Goal: Transaction & Acquisition: Obtain resource

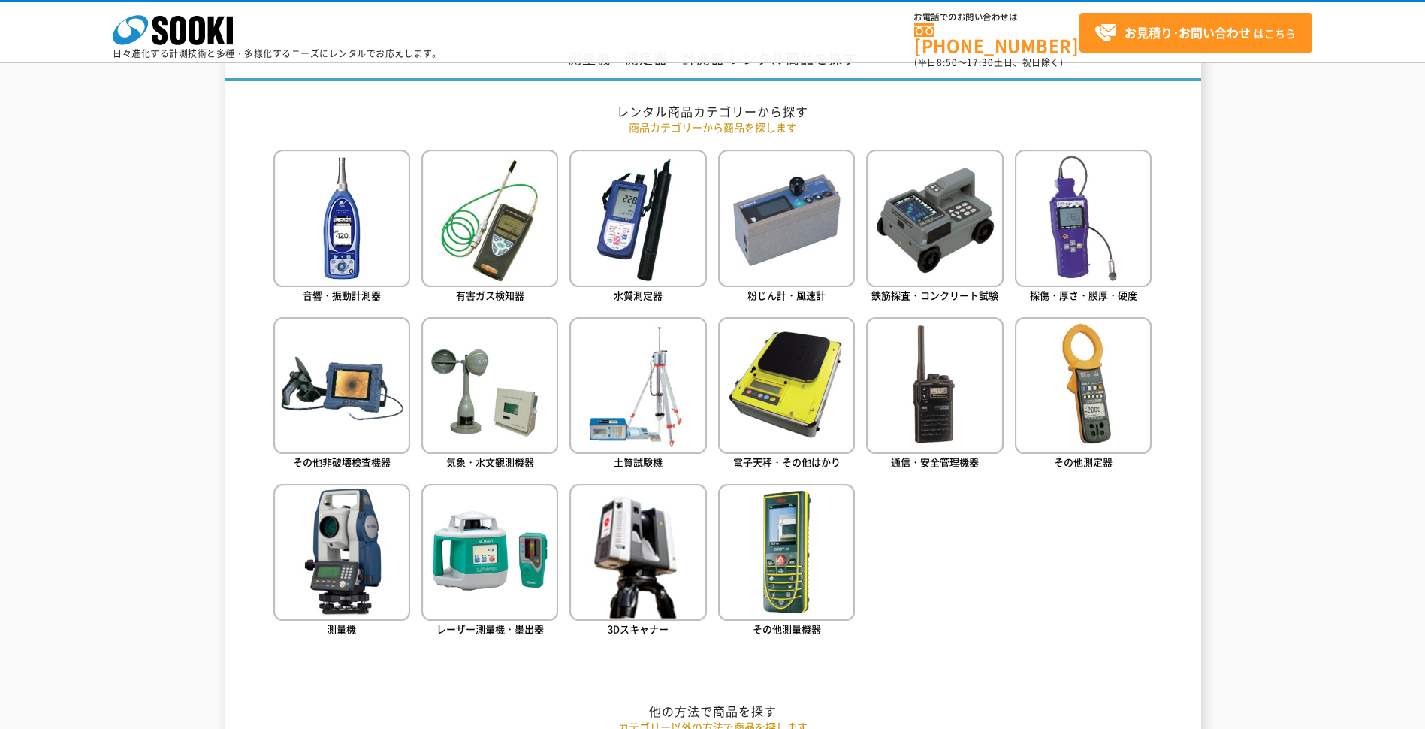
scroll to position [601, 0]
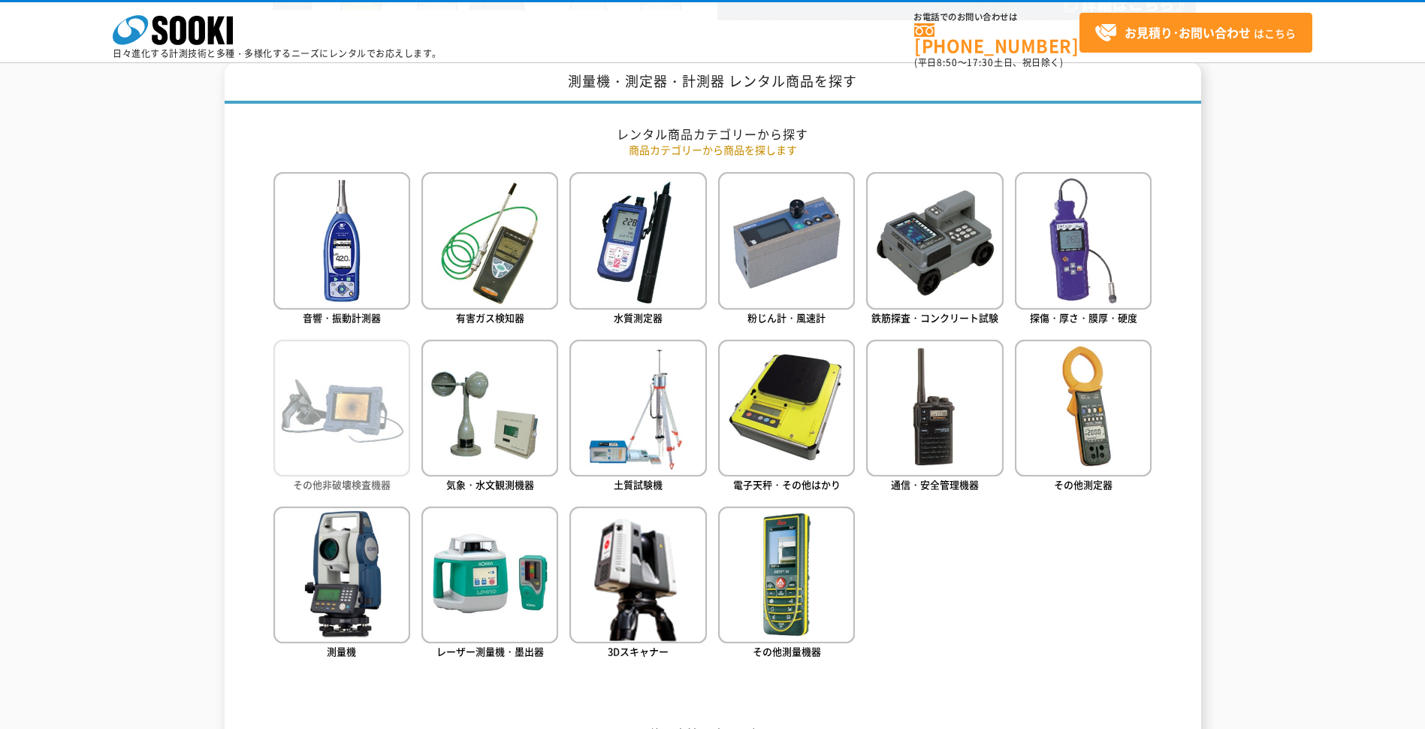
click at [370, 434] on img at bounding box center [341, 407] width 137 height 137
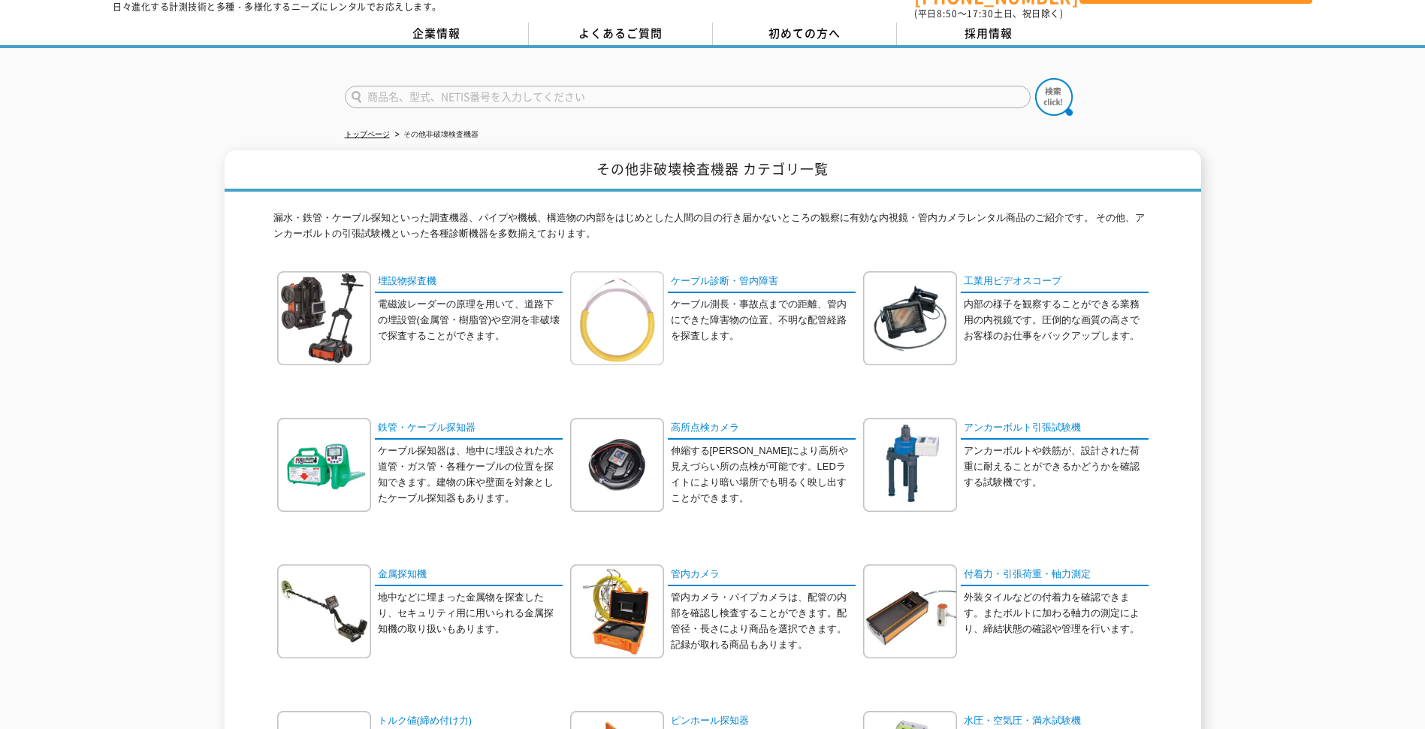
scroll to position [75, 0]
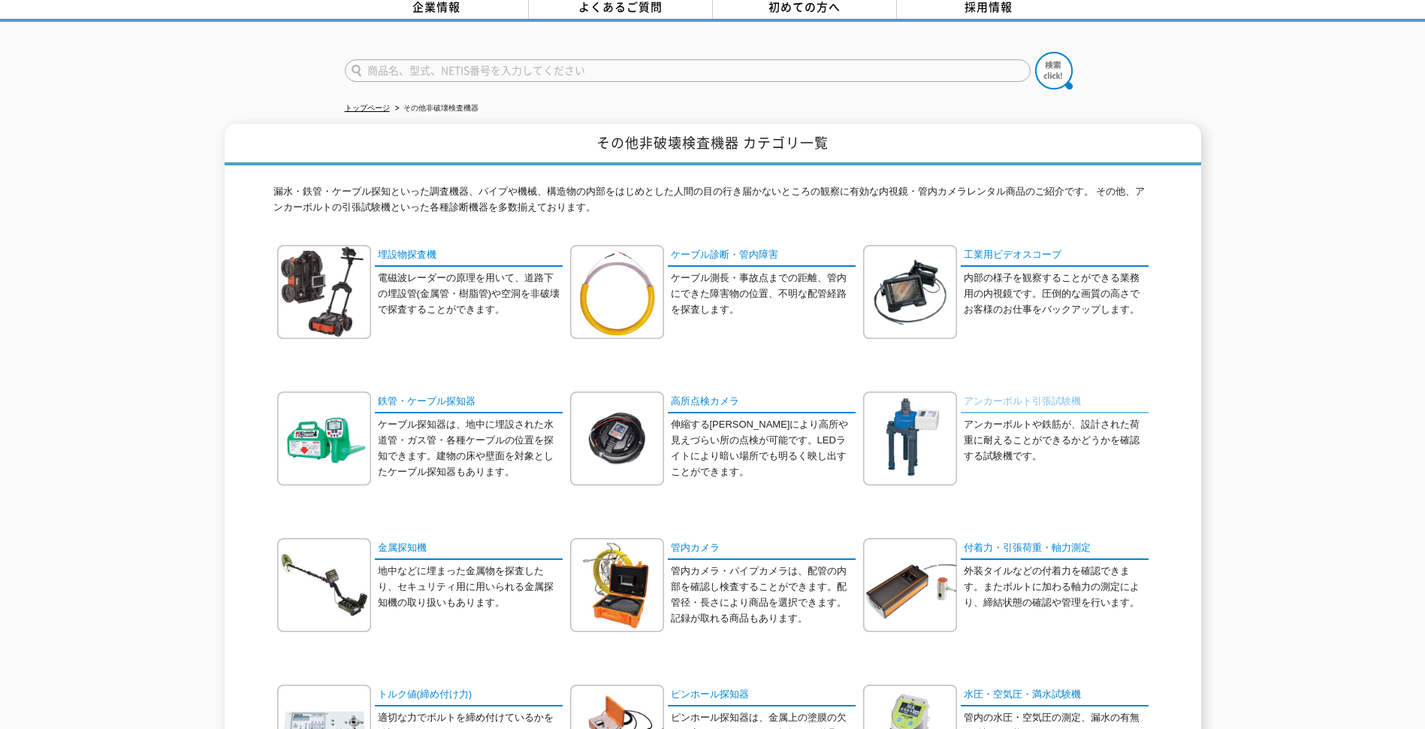
click at [988, 391] on link "アンカーボルト引張試験機" at bounding box center [1055, 402] width 188 height 22
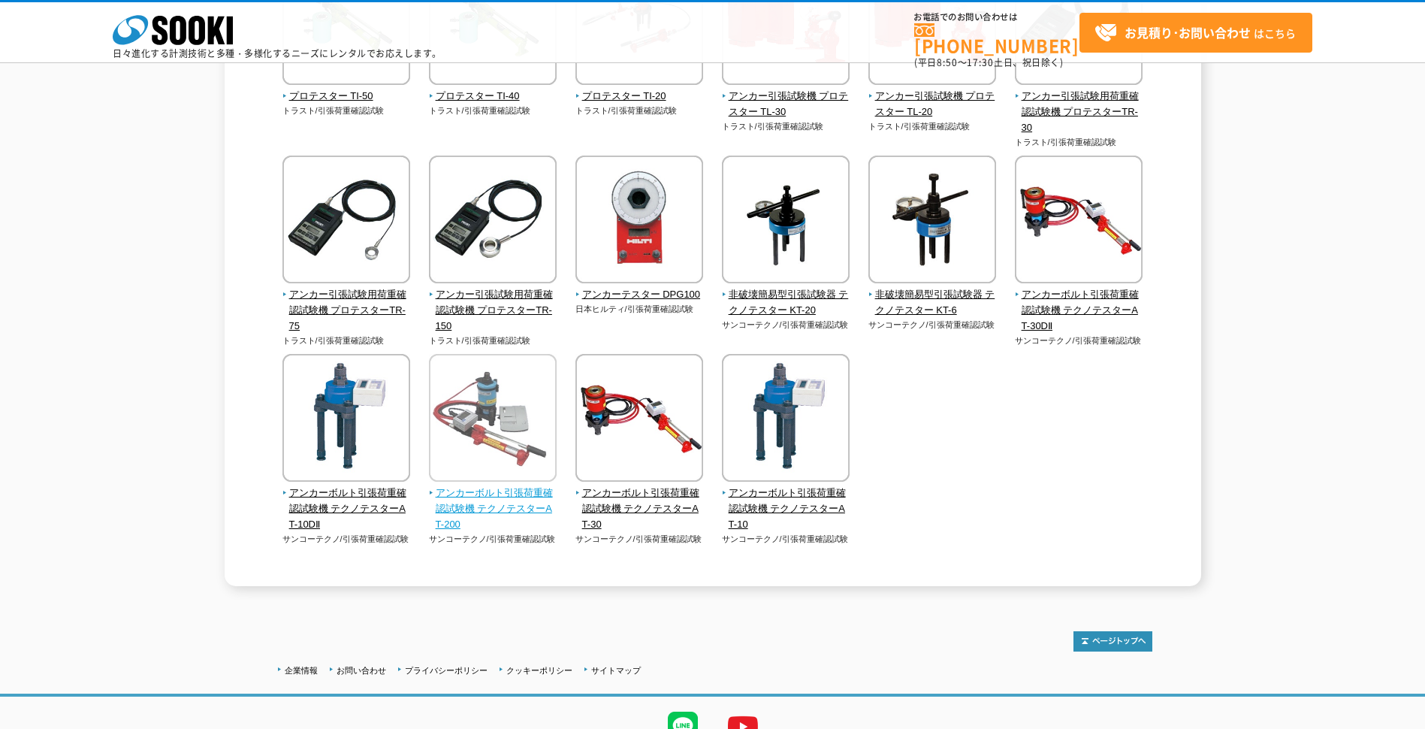
scroll to position [300, 0]
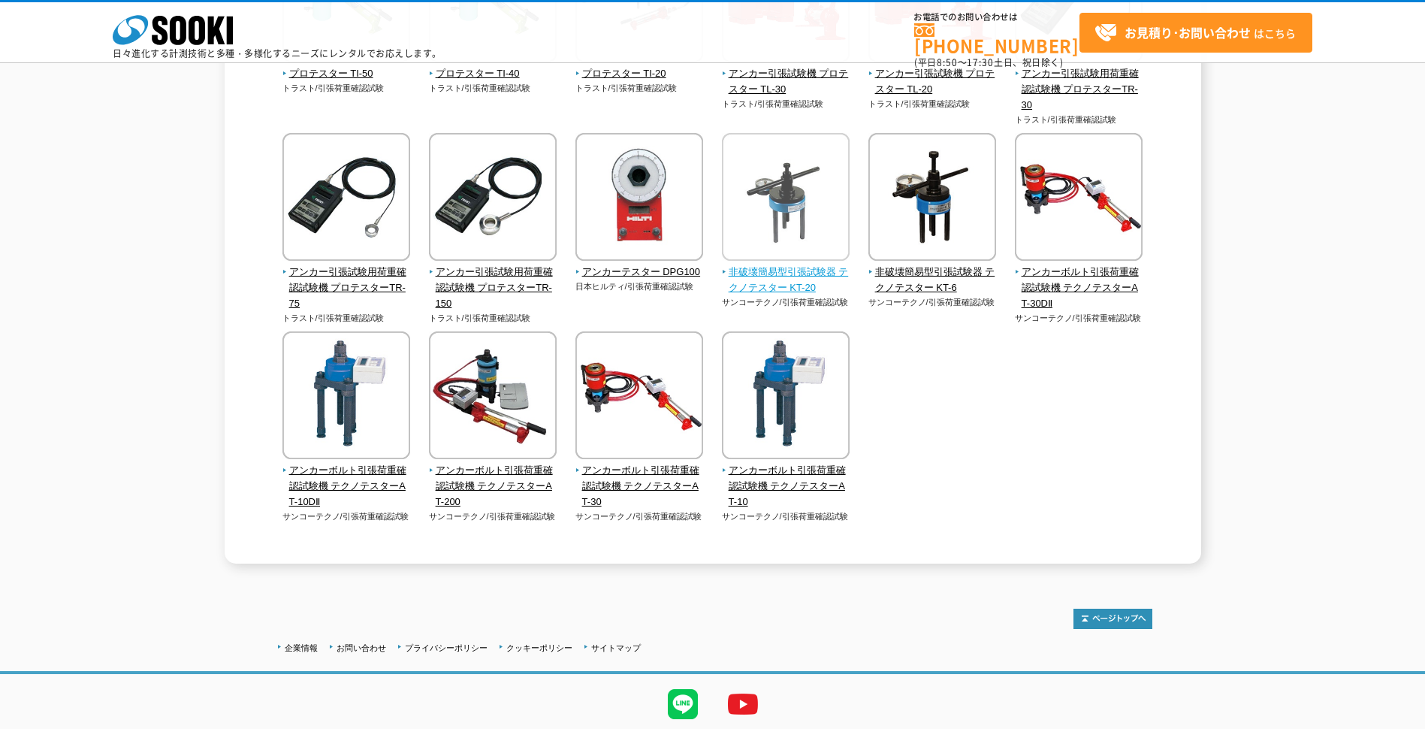
click at [789, 222] on img at bounding box center [786, 198] width 128 height 131
